Goal: Information Seeking & Learning: Understand process/instructions

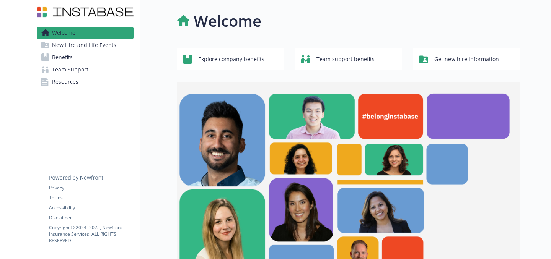
click at [67, 57] on span "Benefits" at bounding box center [62, 57] width 21 height 12
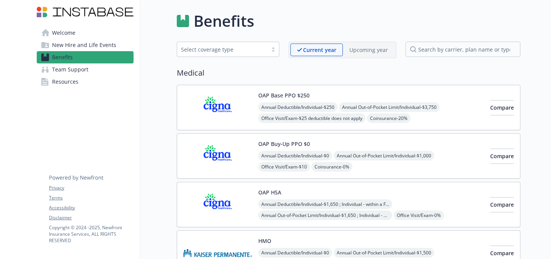
click at [86, 81] on link "Resources" at bounding box center [85, 82] width 97 height 12
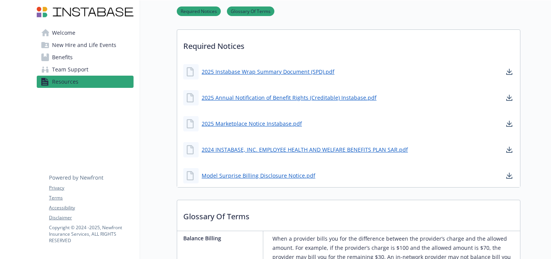
scroll to position [304, 0]
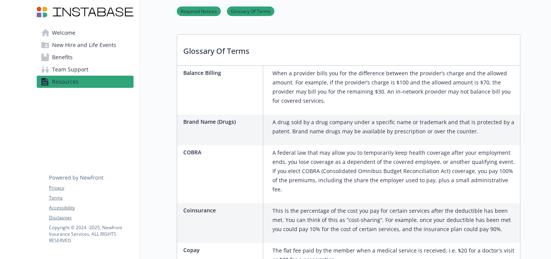
click at [65, 67] on span "Team Support" at bounding box center [70, 69] width 36 height 12
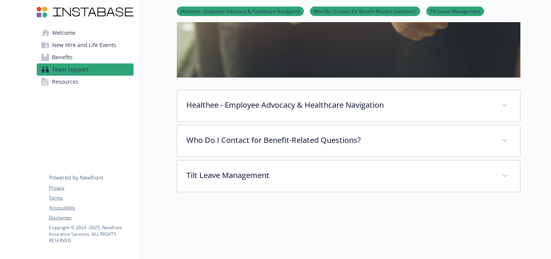
scroll to position [218, 0]
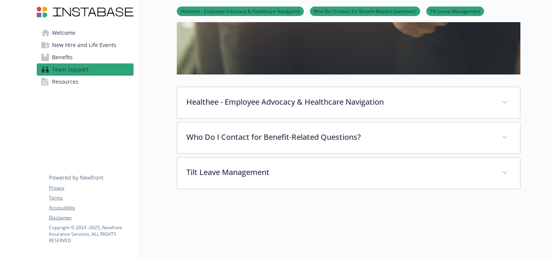
click at [99, 43] on span "New Hire and Life Events" at bounding box center [84, 45] width 64 height 12
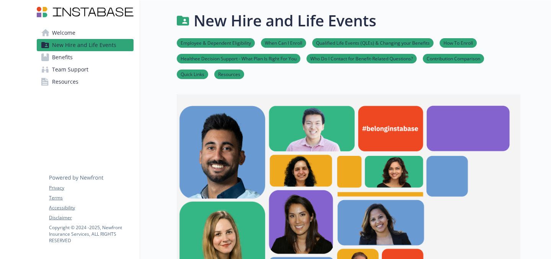
scroll to position [218, 0]
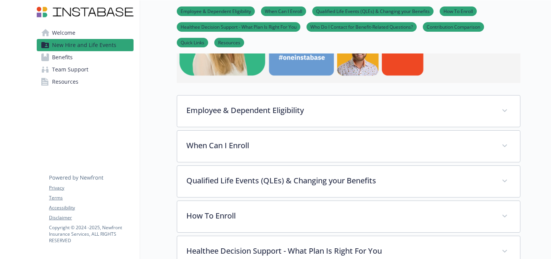
click at [461, 27] on link "Contribution Comparison" at bounding box center [453, 26] width 61 height 7
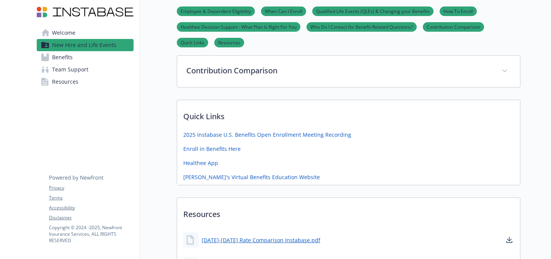
scroll to position [469, 0]
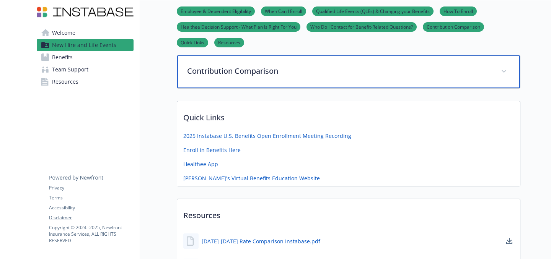
click at [420, 76] on div "Contribution Comparison" at bounding box center [348, 71] width 343 height 33
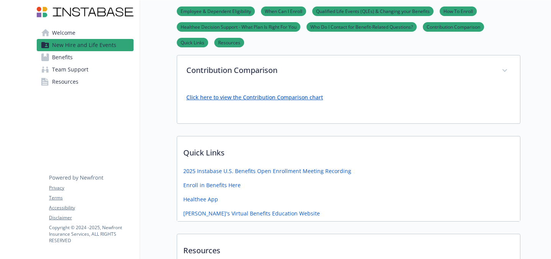
click at [304, 100] on link "Click here to view the Contribution Comparison chart" at bounding box center [254, 97] width 137 height 7
